Goal: Information Seeking & Learning: Check status

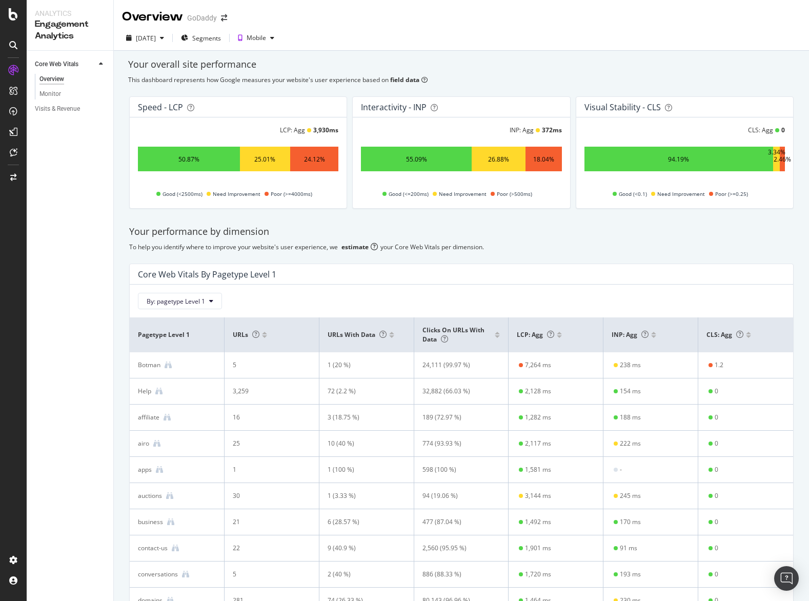
scroll to position [59, 0]
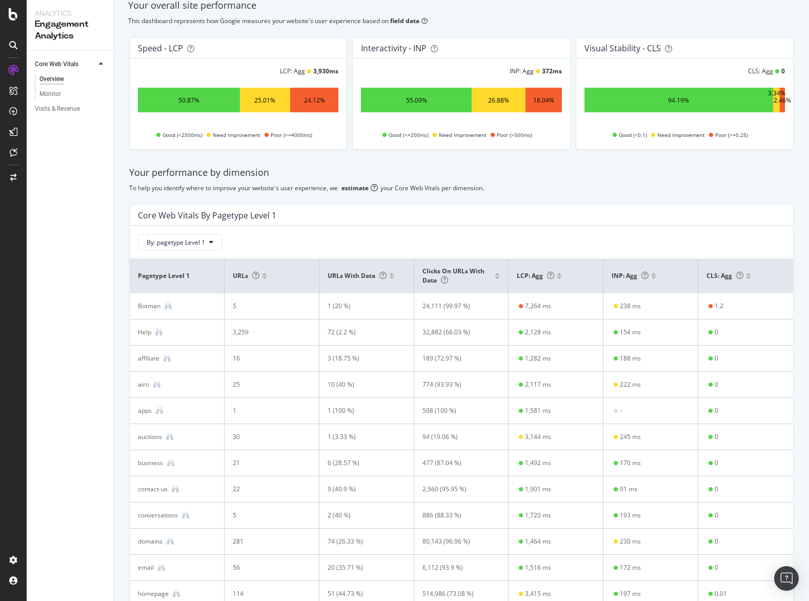
click at [444, 216] on div "Core Web Vitals By pagetype Level 1" at bounding box center [459, 215] width 642 height 10
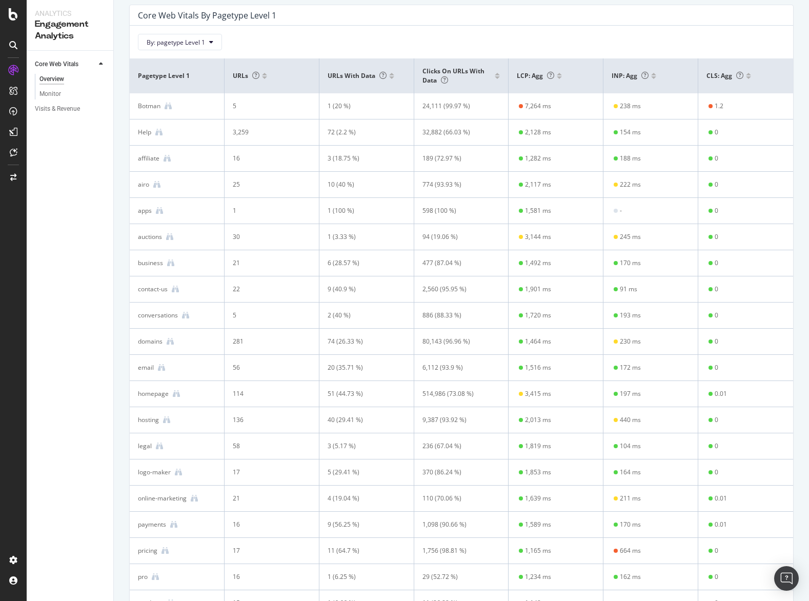
scroll to position [0, 0]
